Goal: Navigation & Orientation: Understand site structure

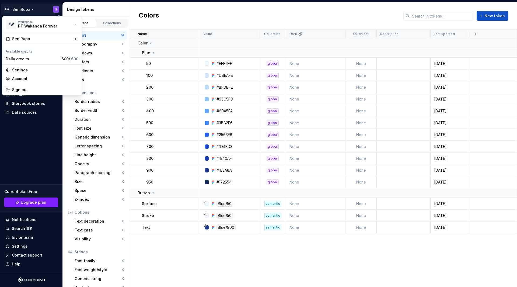
click at [23, 8] on html "PW SeniRupa S Home Documentation Analytics Code automation Design system data D…" at bounding box center [258, 143] width 517 height 287
click at [193, 8] on html "PW SeniRupa S Home Documentation Analytics Code automation Design system data D…" at bounding box center [258, 143] width 517 height 287
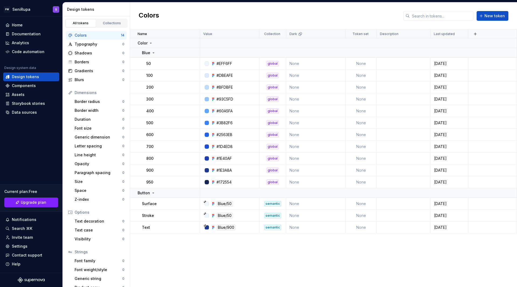
click at [193, 8] on div "Colors New token" at bounding box center [323, 15] width 387 height 27
click at [33, 52] on div "Code automation" at bounding box center [28, 51] width 33 height 5
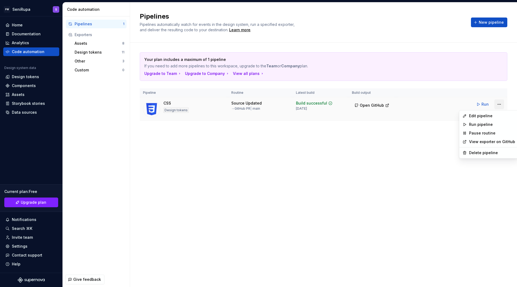
click at [500, 103] on html "PW SeniRupa S Home Documentation Analytics Code automation Design system data D…" at bounding box center [258, 143] width 517 height 287
